Goal: Check status: Check status

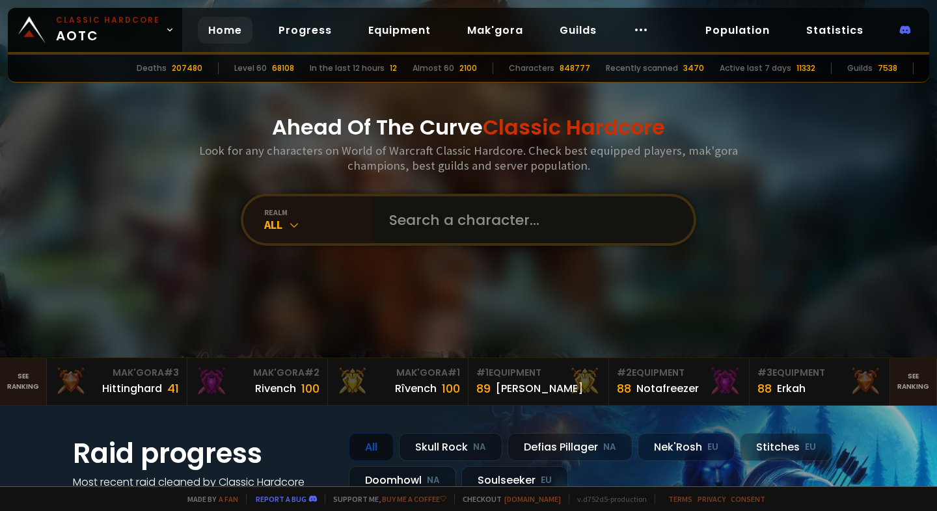
click at [448, 223] on input "text" at bounding box center [529, 220] width 297 height 47
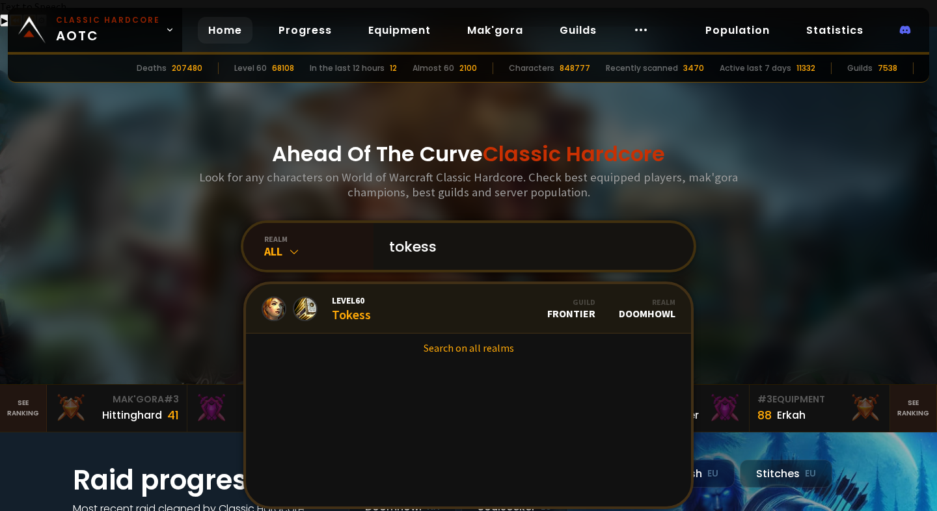
type input "tokess"
click at [431, 291] on link "Level 60 Tokess Guild Frontier Realm Doomhowl" at bounding box center [468, 308] width 445 height 49
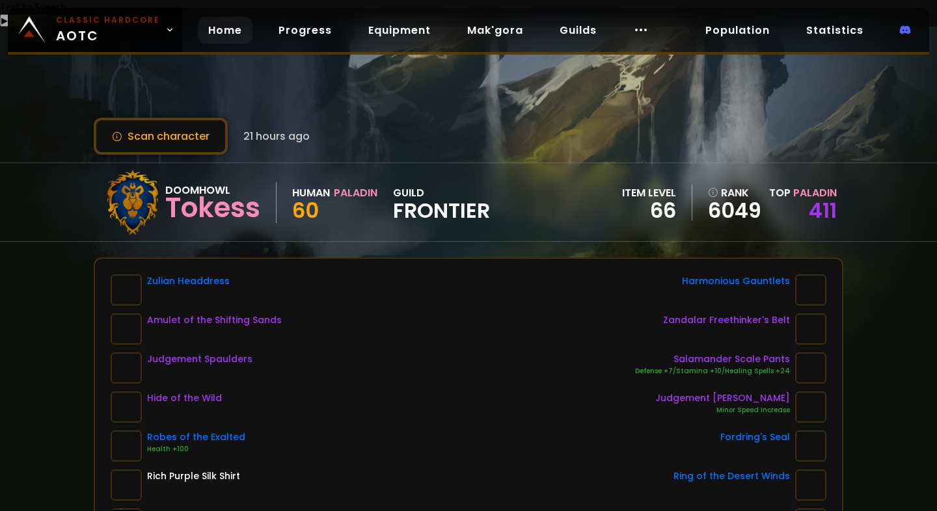
click at [213, 38] on link "Home" at bounding box center [225, 30] width 55 height 27
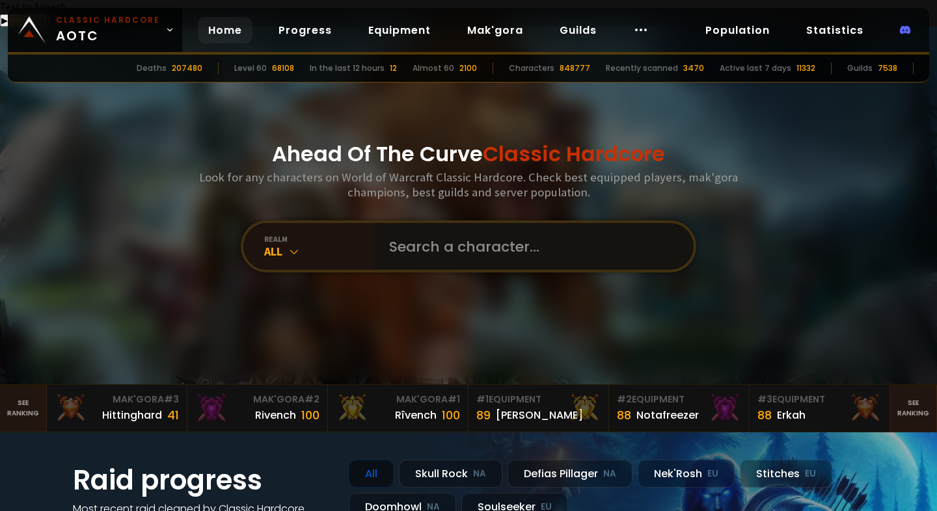
click at [401, 223] on input "text" at bounding box center [529, 246] width 297 height 47
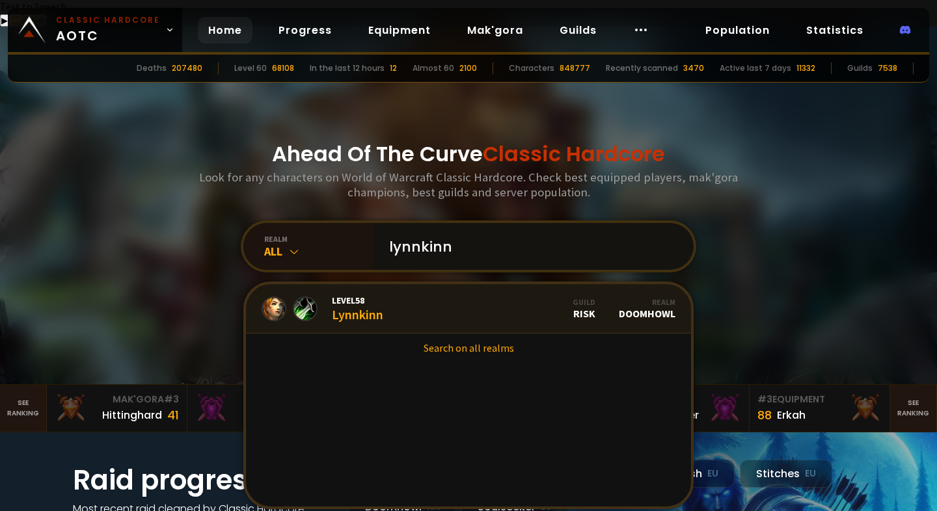
type input "lynnkinn"
click at [433, 284] on link "Level 58 Lynnkinn Guild Risk Realm Doomhowl" at bounding box center [468, 308] width 445 height 49
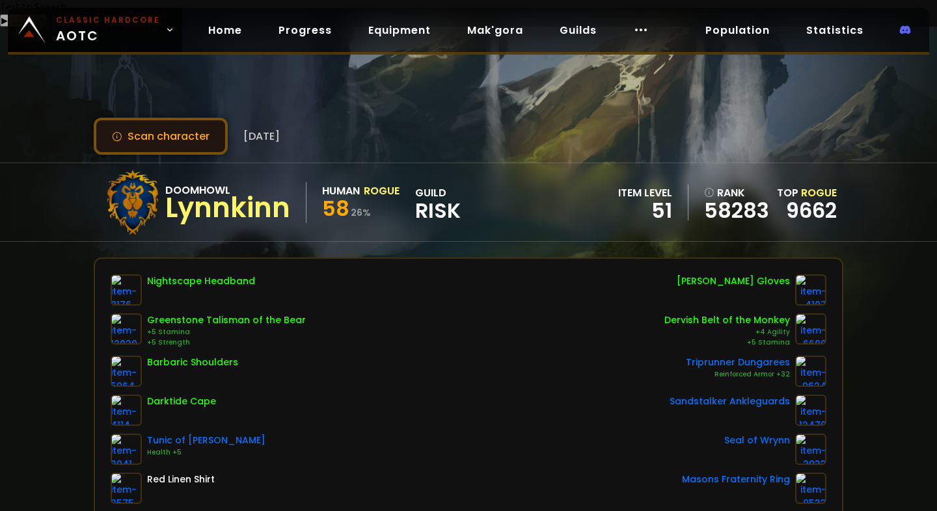
click at [183, 118] on button "Scan character" at bounding box center [161, 136] width 134 height 37
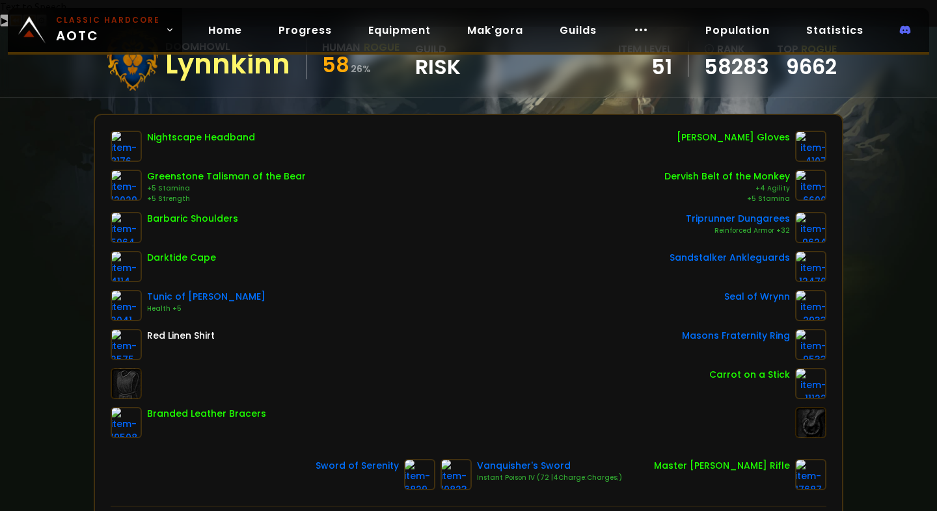
scroll to position [145, 0]
